Goal: Obtain resource: Download file/media

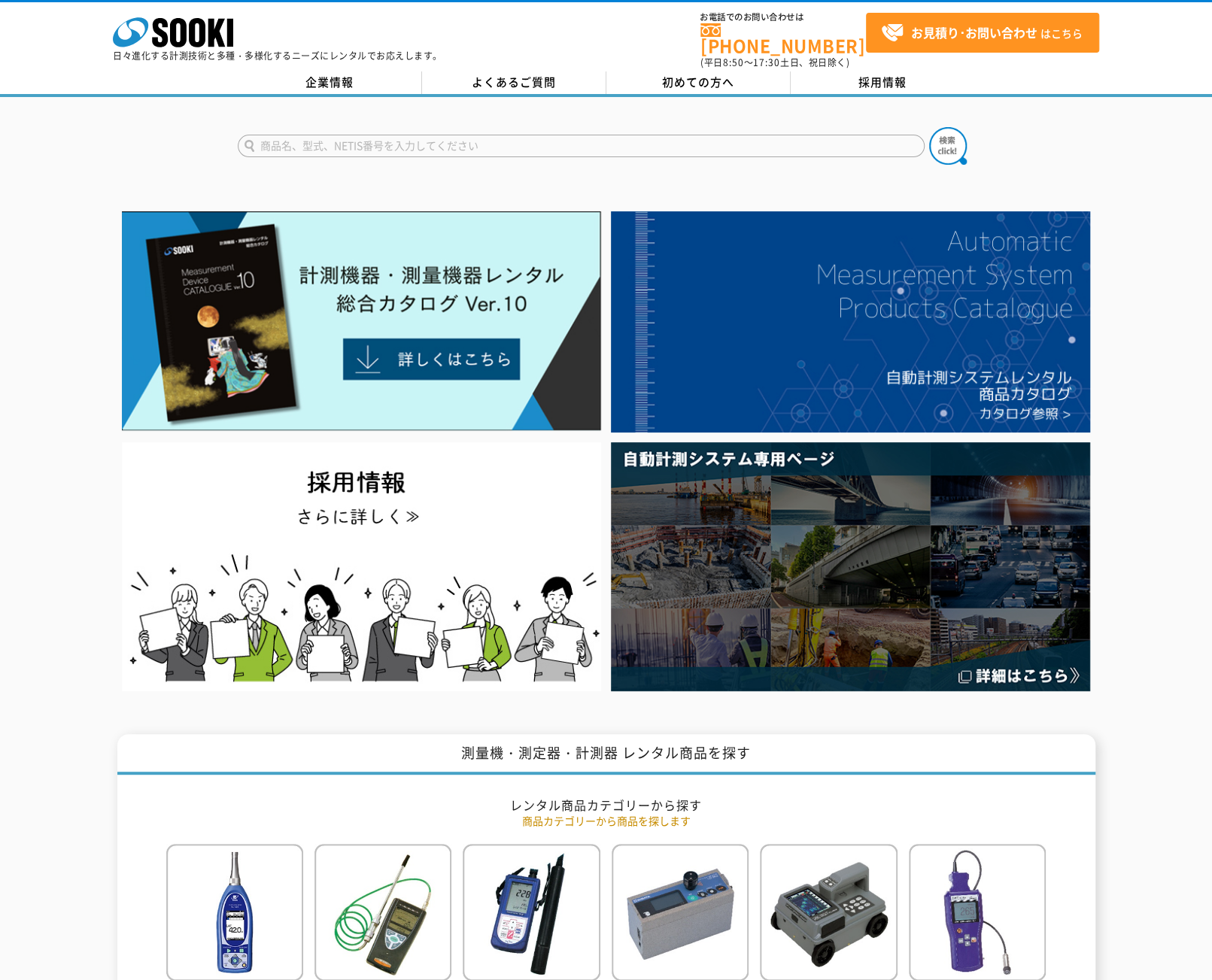
click at [460, 137] on input "text" at bounding box center [581, 146] width 687 height 23
type input "エルソニック"
click at [950, 135] on img at bounding box center [947, 146] width 37 height 37
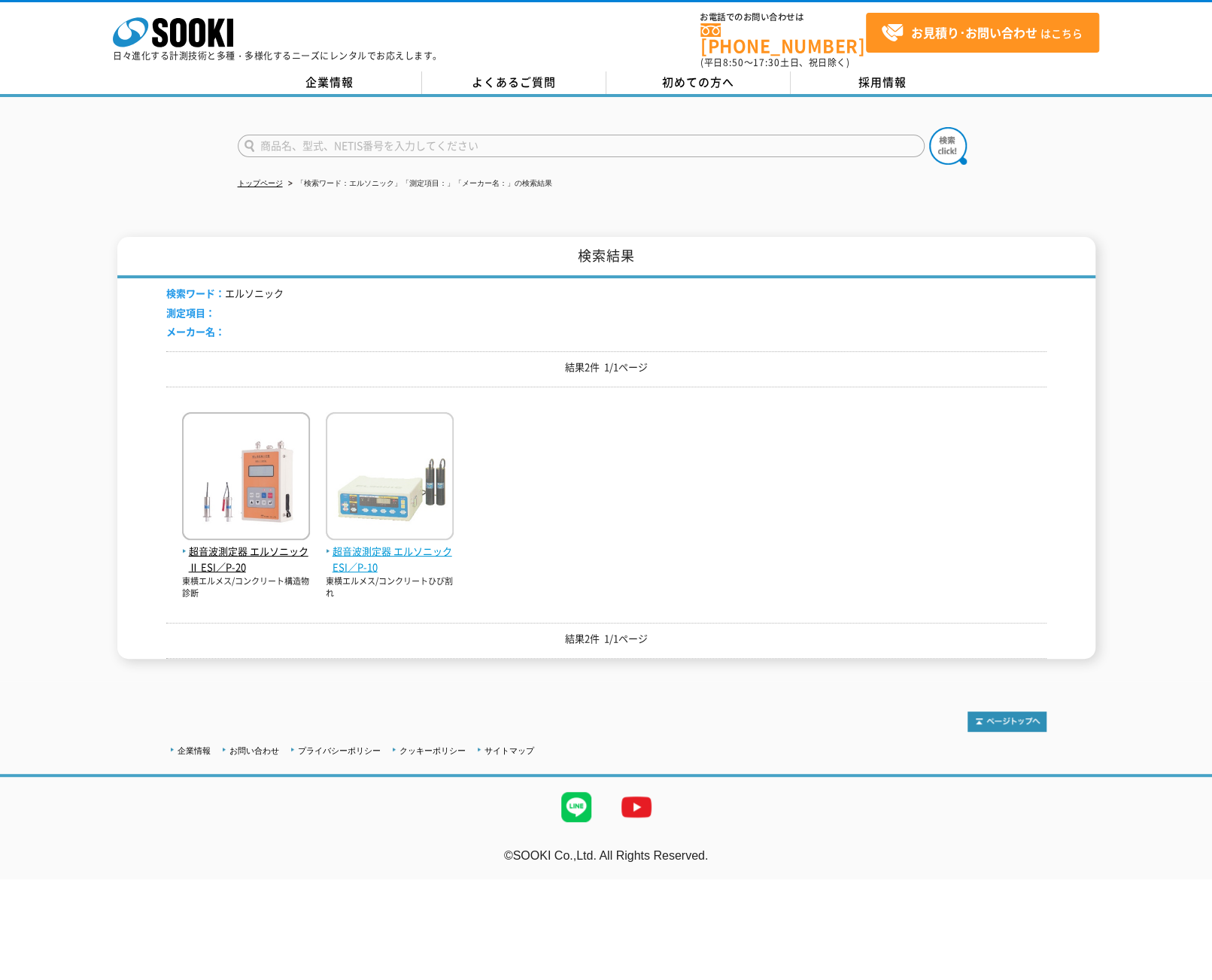
click at [410, 544] on span "超音波測定器 エルソニックESI／P-10" at bounding box center [390, 559] width 128 height 31
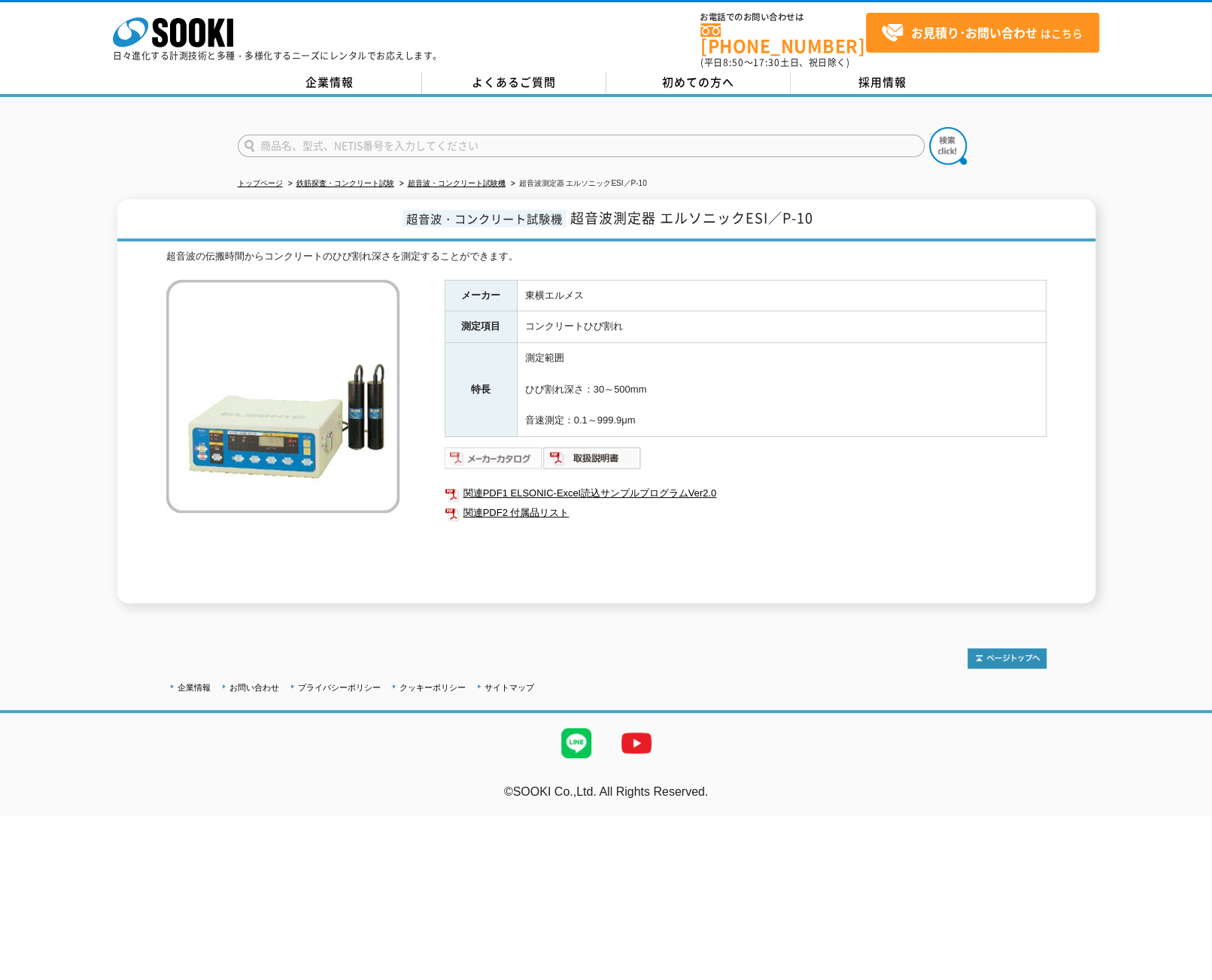
click at [502, 446] on img at bounding box center [493, 458] width 98 height 24
click at [540, 503] on link "関連PDF2 付属品リスト" at bounding box center [745, 513] width 602 height 20
click at [584, 484] on link "関連PDF1 ELSONIC-Excel読込サンプルプログラムVer2.0" at bounding box center [745, 493] width 602 height 20
click at [498, 448] on img at bounding box center [493, 458] width 98 height 24
click at [543, 503] on link "関連PDF2 付属品リスト" at bounding box center [745, 513] width 602 height 20
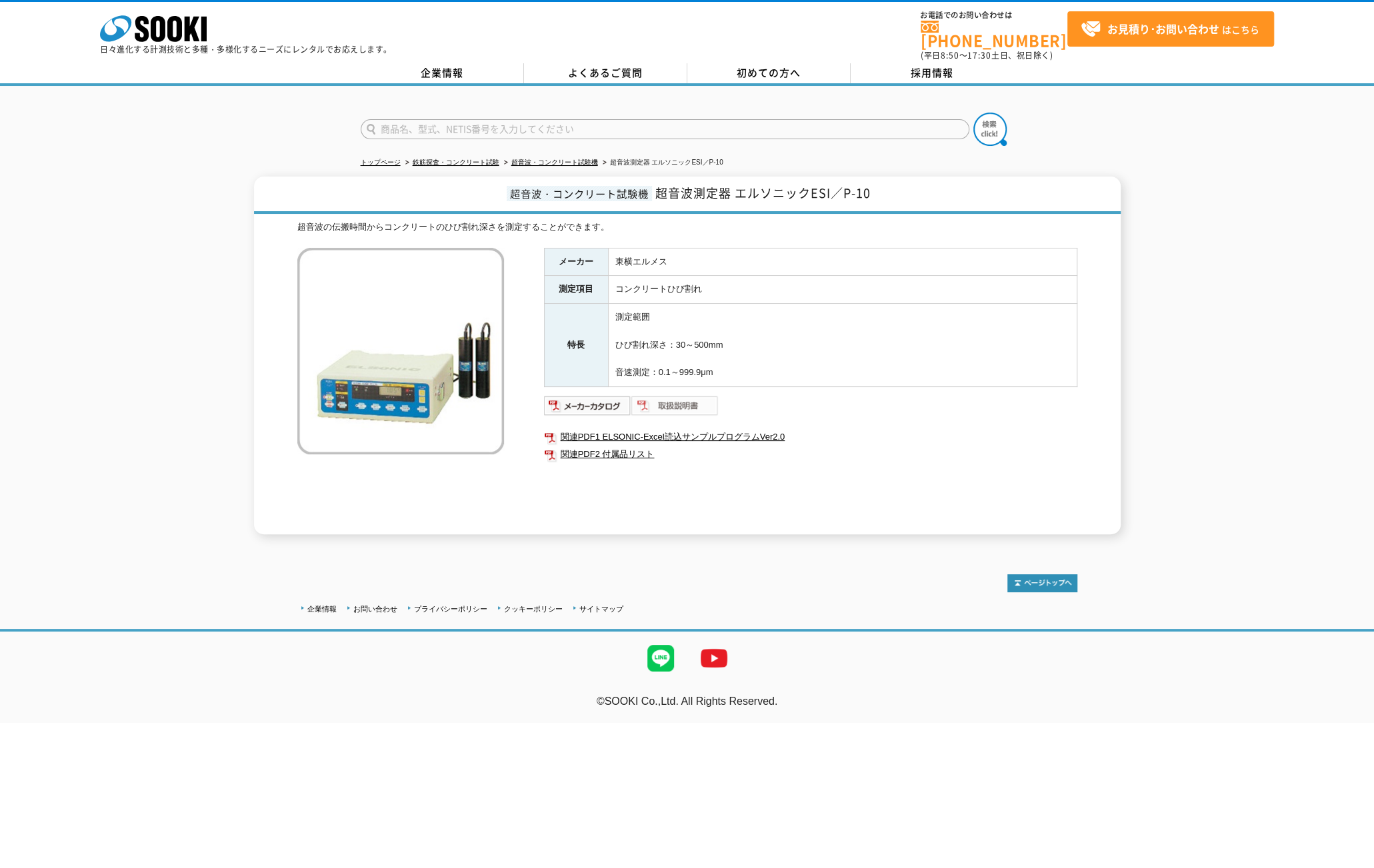
click at [662, 399] on img at bounding box center [674, 406] width 87 height 22
